Goal: Information Seeking & Learning: Learn about a topic

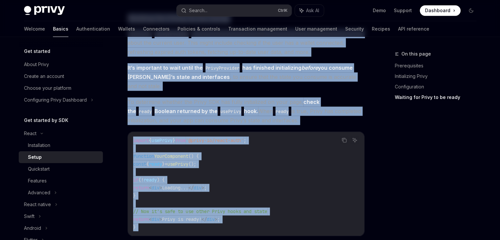
scroll to position [723, 0]
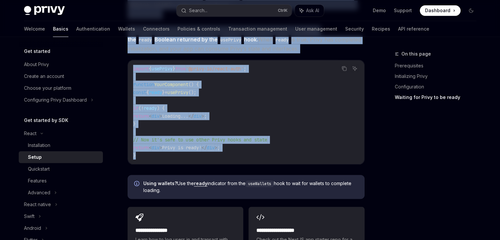
drag, startPoint x: 126, startPoint y: 62, endPoint x: 212, endPoint y: 151, distance: 123.2
copy div "Lorem IpsuMD Sita co AdipISC ElitSE Doei te InciDID ​ Utlaboreetdol Magnaa eni …"
click at [43, 170] on div "Quickstart" at bounding box center [39, 169] width 22 height 8
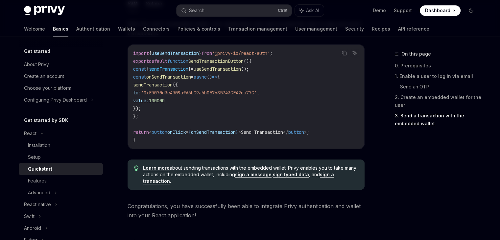
scroll to position [713, 0]
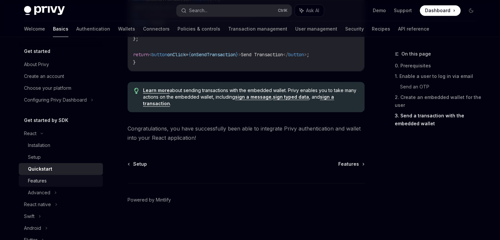
click at [58, 181] on div "Features" at bounding box center [63, 181] width 71 height 8
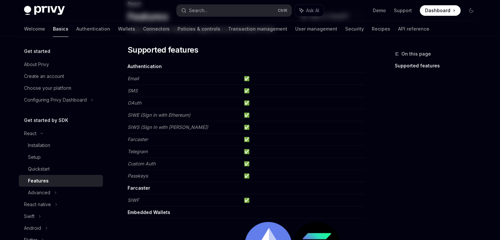
scroll to position [99, 0]
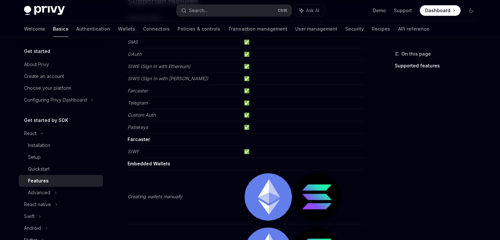
click at [248, 127] on td "✅" at bounding box center [302, 127] width 123 height 12
click at [43, 199] on div "React native" at bounding box center [61, 205] width 84 height 12
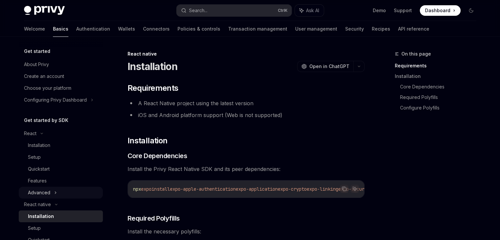
click at [46, 195] on div "Advanced" at bounding box center [39, 193] width 22 height 8
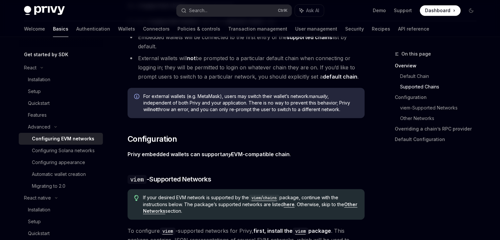
scroll to position [657, 0]
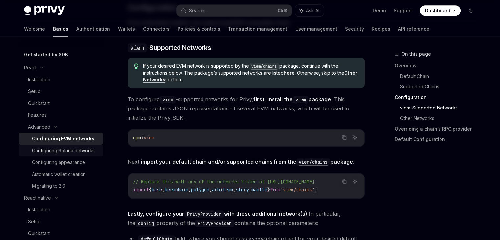
click at [93, 154] on div "Configuring Solana networks" at bounding box center [63, 151] width 63 height 8
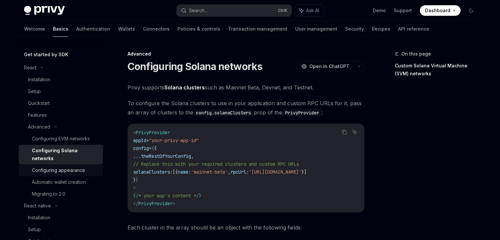
click at [67, 168] on div "Configuring appearance" at bounding box center [58, 170] width 53 height 8
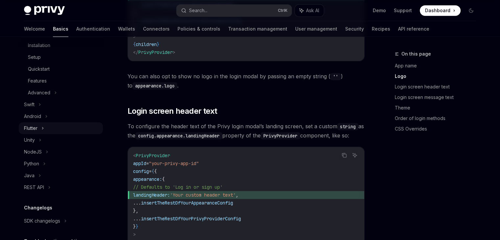
scroll to position [99, 0]
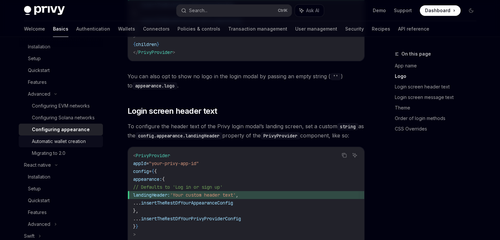
click at [58, 145] on link "Automatic wallet creation" at bounding box center [61, 141] width 84 height 12
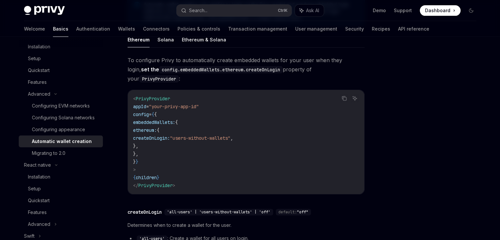
scroll to position [197, 0]
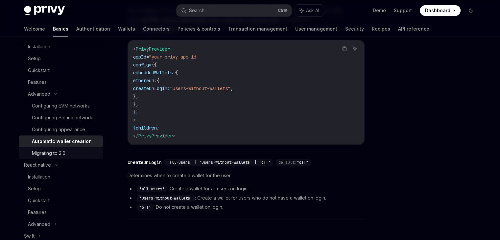
click at [72, 157] on div "Migrating to 2.0" at bounding box center [65, 153] width 67 height 8
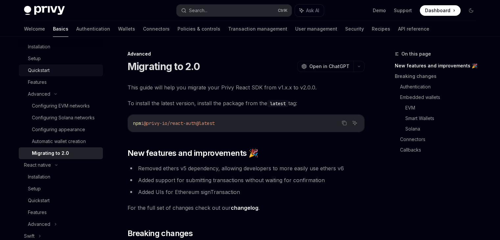
click at [47, 67] on div "Quickstart" at bounding box center [39, 70] width 22 height 8
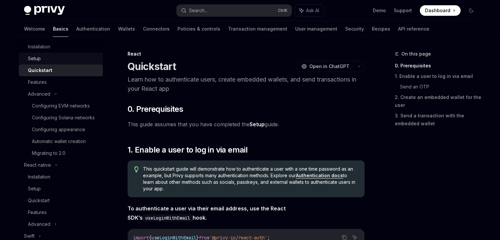
click at [49, 61] on div "Setup" at bounding box center [63, 59] width 71 height 8
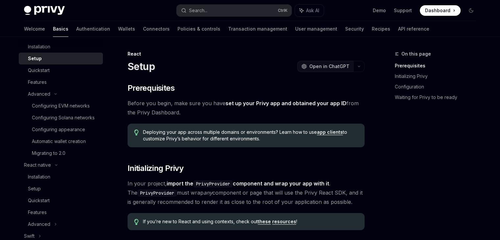
click at [322, 66] on span "Open in ChatGPT" at bounding box center [329, 66] width 40 height 7
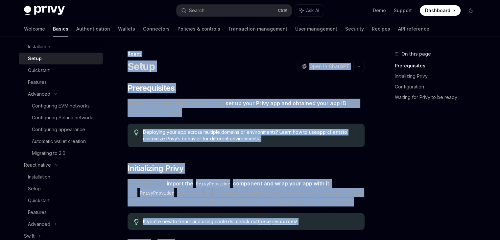
drag, startPoint x: 240, startPoint y: 225, endPoint x: 126, endPoint y: 51, distance: 207.6
click at [229, 135] on span "Deploying your app across multiple domains or environments? Learn how to use ap…" at bounding box center [250, 135] width 215 height 13
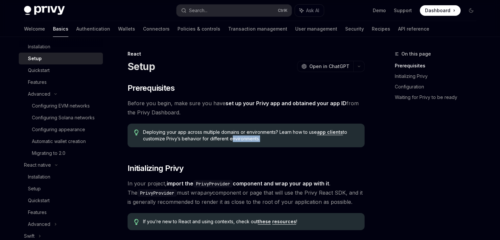
click at [229, 135] on span "Deploying your app across multiple domains or environments? Learn how to use ap…" at bounding box center [250, 135] width 215 height 13
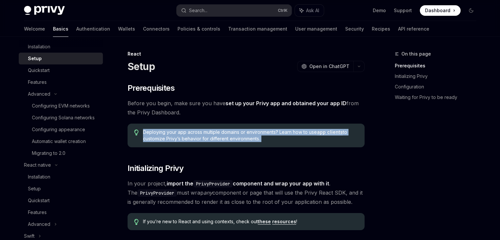
click at [229, 135] on span "Deploying your app across multiple domains or environments? Learn how to use ap…" at bounding box center [250, 135] width 215 height 13
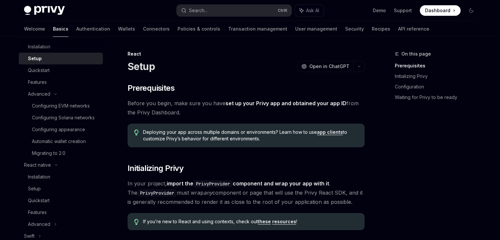
click at [221, 105] on span "Before you begin, make sure you have set up your Privy app and obtained your ap…" at bounding box center [246, 108] width 237 height 18
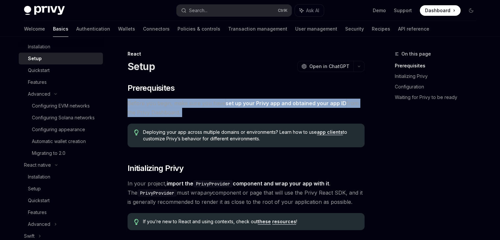
click at [221, 105] on span "Before you begin, make sure you have set up your Privy app and obtained your ap…" at bounding box center [246, 108] width 237 height 18
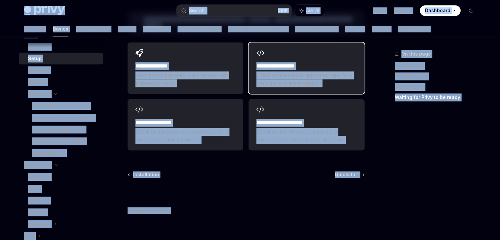
scroll to position [888, 0]
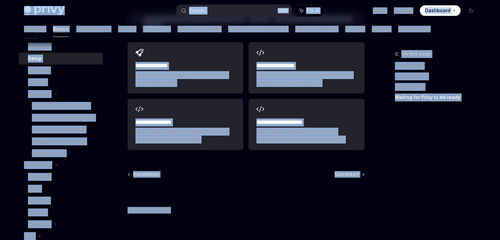
drag, startPoint x: 6, startPoint y: 10, endPoint x: 265, endPoint y: 204, distance: 323.8
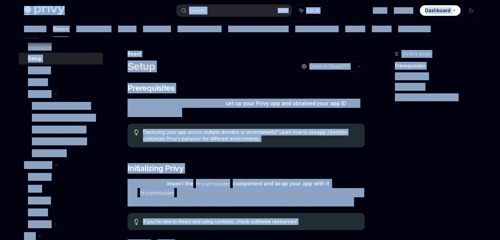
scroll to position [0, 0]
click at [233, 71] on div "Setup OpenAI Open in ChatGPT" at bounding box center [246, 66] width 237 height 12
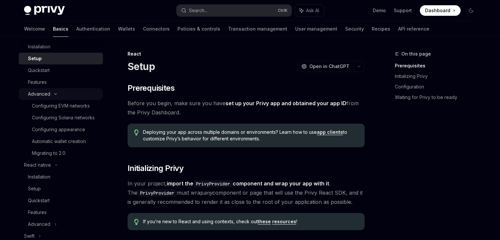
click at [56, 96] on div "Advanced" at bounding box center [61, 94] width 84 height 12
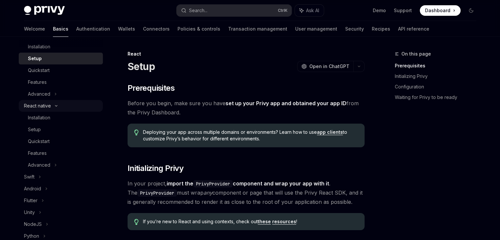
click at [59, 107] on icon at bounding box center [56, 106] width 8 height 3
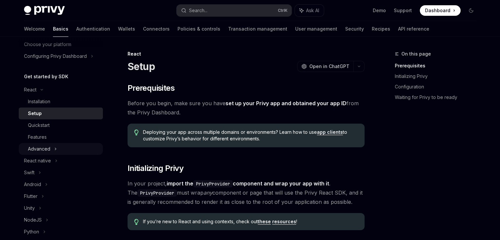
scroll to position [33, 0]
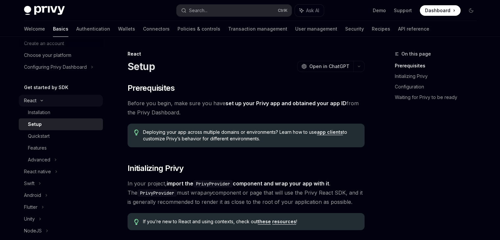
click at [45, 98] on div "React" at bounding box center [61, 101] width 84 height 12
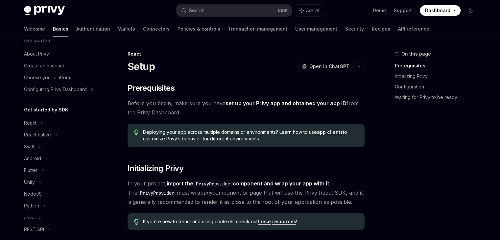
scroll to position [0, 0]
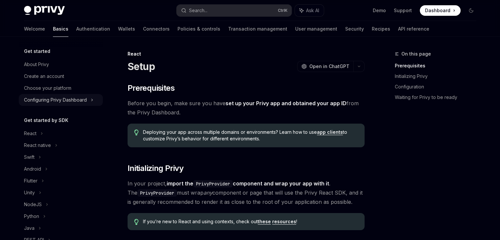
click at [84, 100] on div "Configuring Privy Dashboard" at bounding box center [55, 100] width 63 height 8
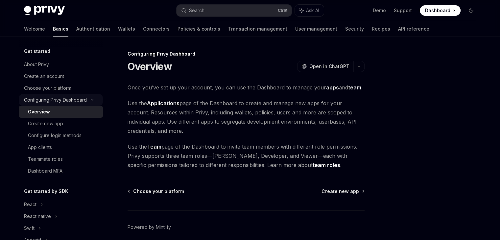
click at [90, 100] on icon at bounding box center [92, 100] width 8 height 3
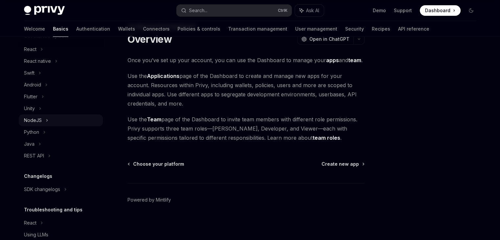
scroll to position [110, 0]
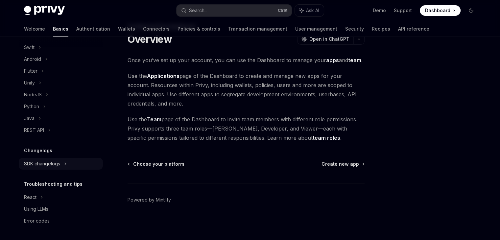
click at [43, 28] on icon at bounding box center [41, 24] width 3 height 8
click at [66, 162] on icon at bounding box center [65, 163] width 8 height 3
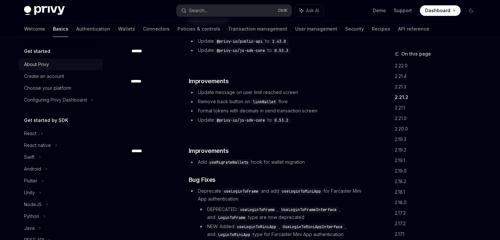
click at [52, 66] on div "About Privy" at bounding box center [61, 64] width 75 height 8
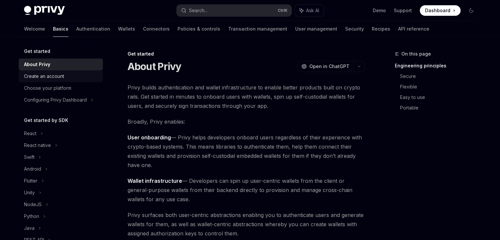
click at [53, 80] on div "Create an account" at bounding box center [44, 76] width 40 height 8
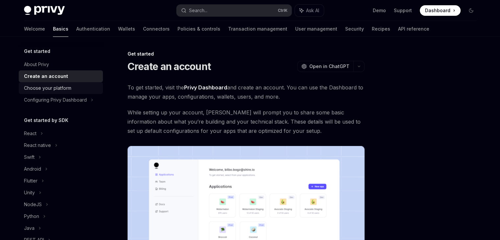
click at [57, 89] on div "Choose your platform" at bounding box center [47, 88] width 47 height 8
type textarea "*"
